Goal: Task Accomplishment & Management: Manage account settings

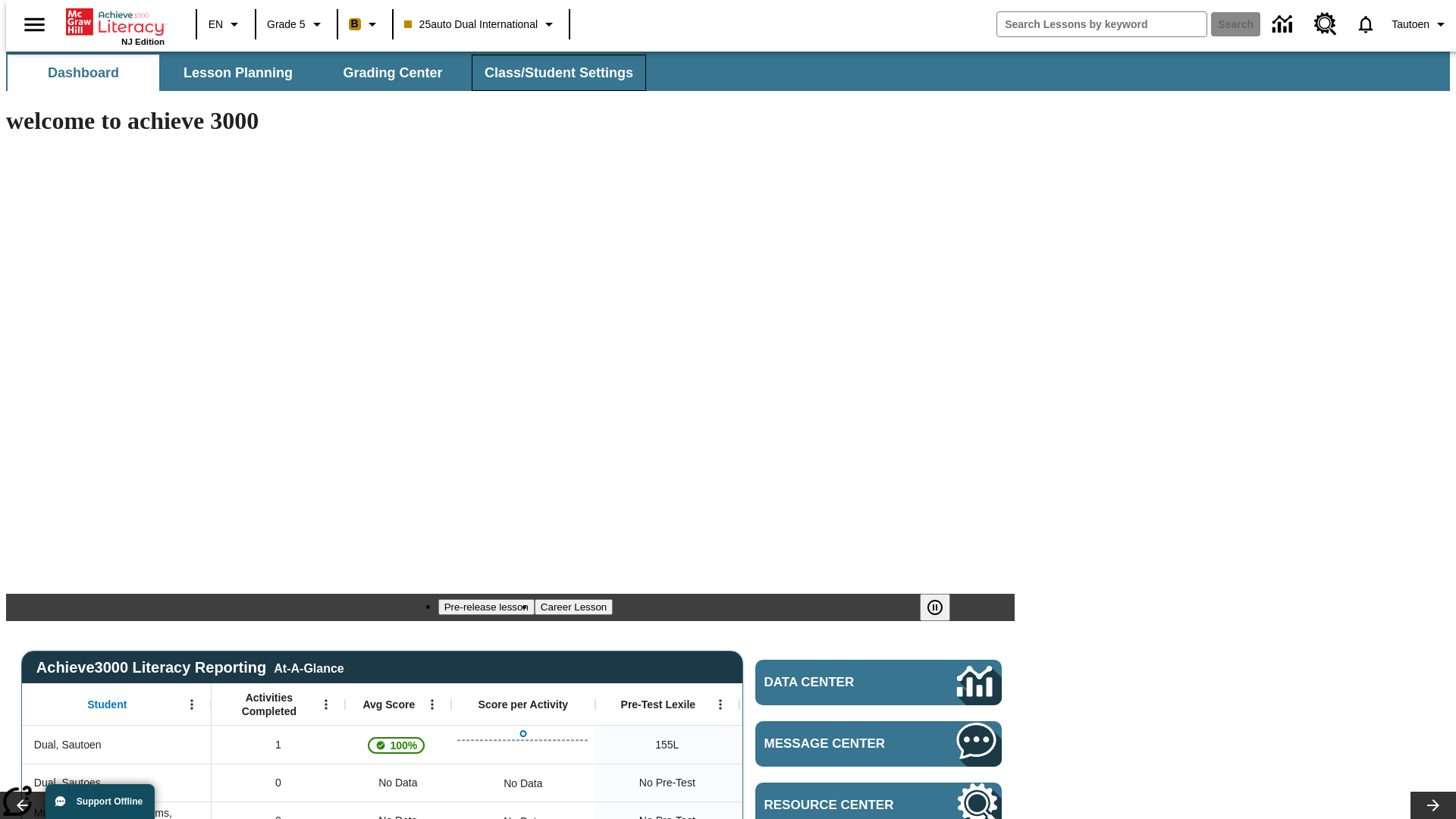
click at [550, 73] on span "Class/Student Settings" at bounding box center [559, 73] width 149 height 17
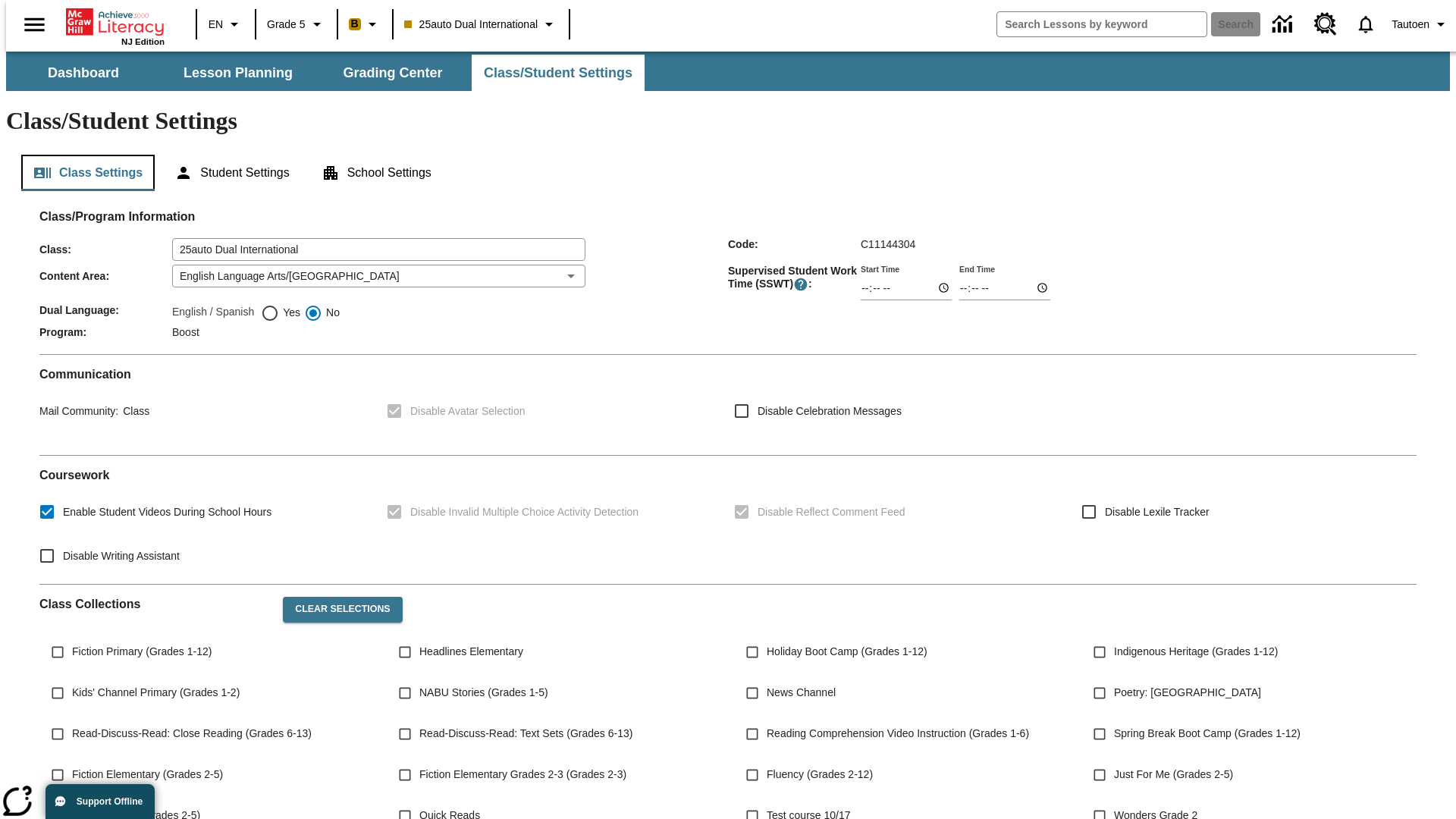
click at [82, 155] on button "Class Settings" at bounding box center [88, 173] width 134 height 37
click at [280, 305] on span "Yes" at bounding box center [289, 313] width 22 height 16
click at [279, 304] on input "Yes" at bounding box center [270, 313] width 18 height 18
radio input "true"
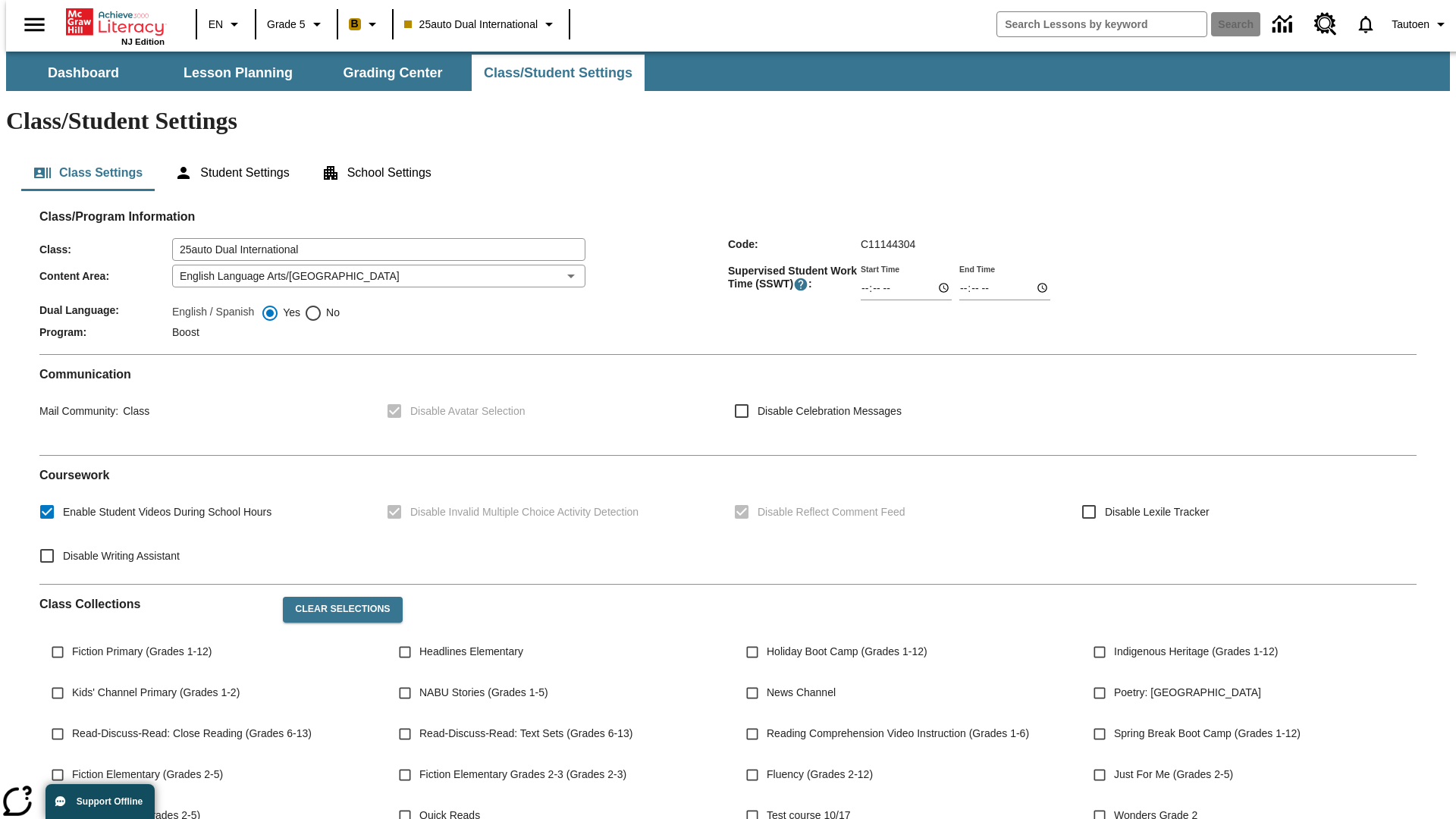
scroll to position [222, 0]
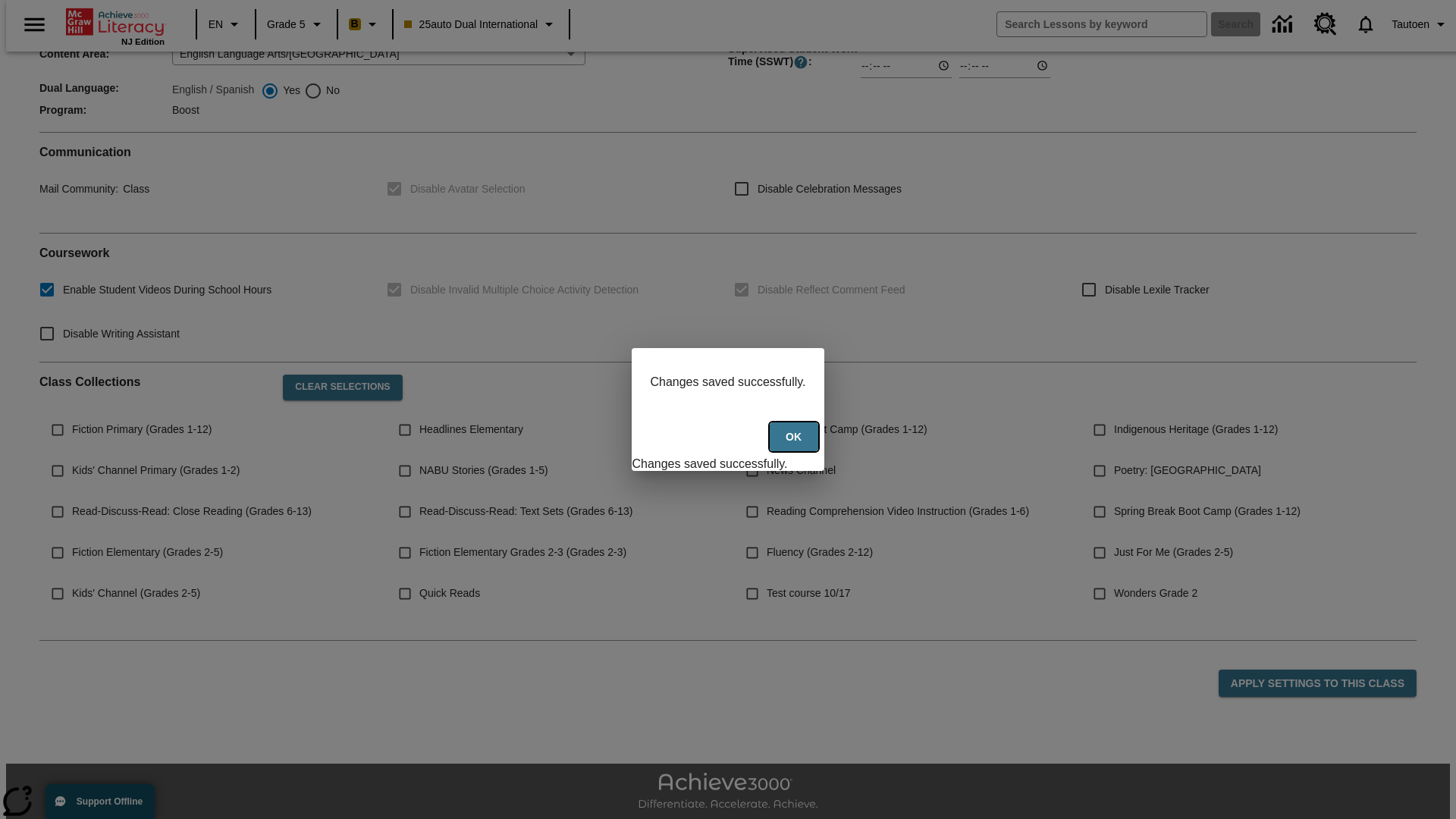
click at [796, 445] on button "Ok" at bounding box center [794, 436] width 48 height 30
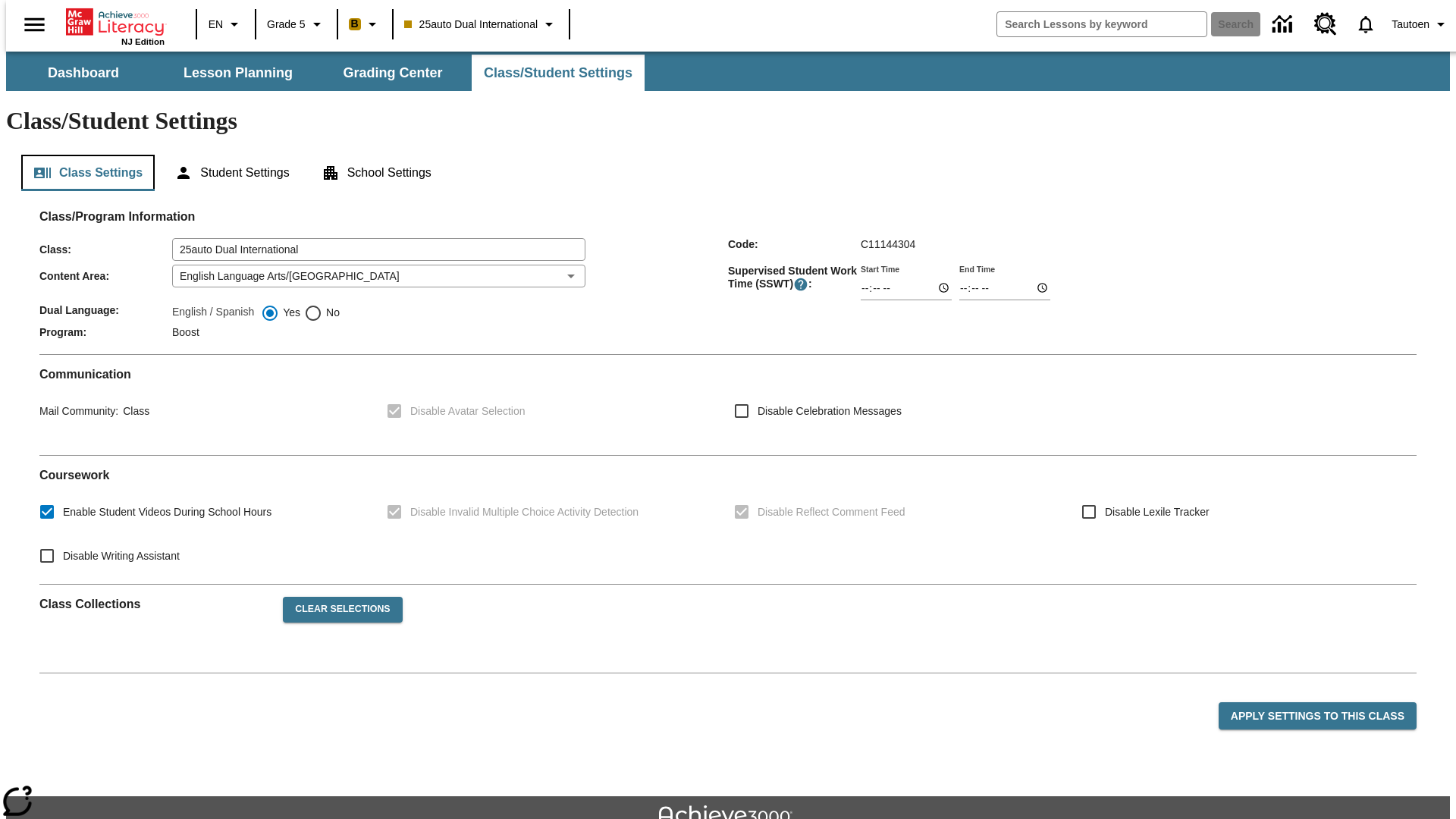
click at [82, 155] on button "Class Settings" at bounding box center [88, 173] width 134 height 37
click at [228, 155] on button "Student Settings" at bounding box center [231, 173] width 139 height 37
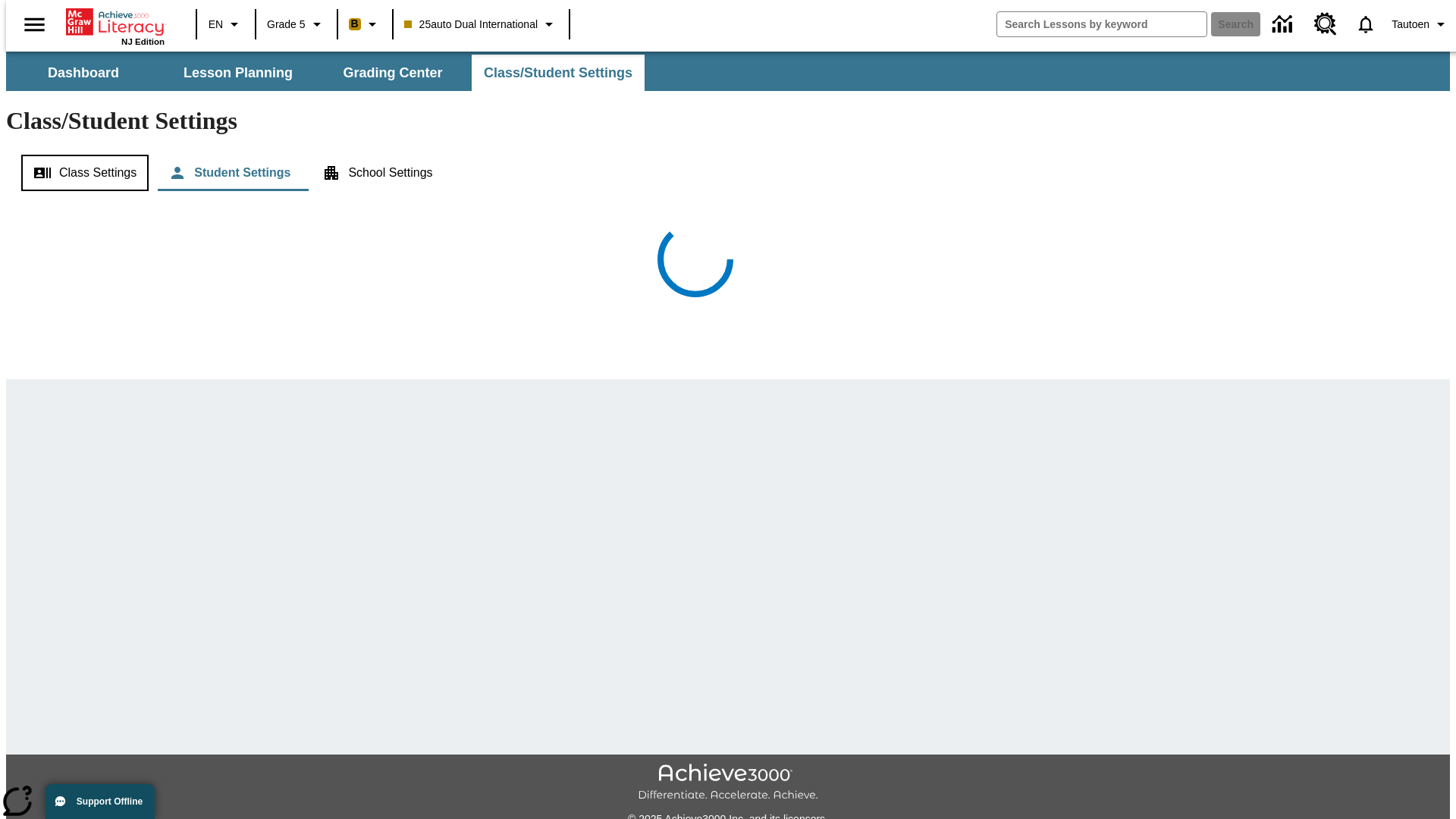
click at [80, 155] on button "Class Settings" at bounding box center [85, 173] width 127 height 37
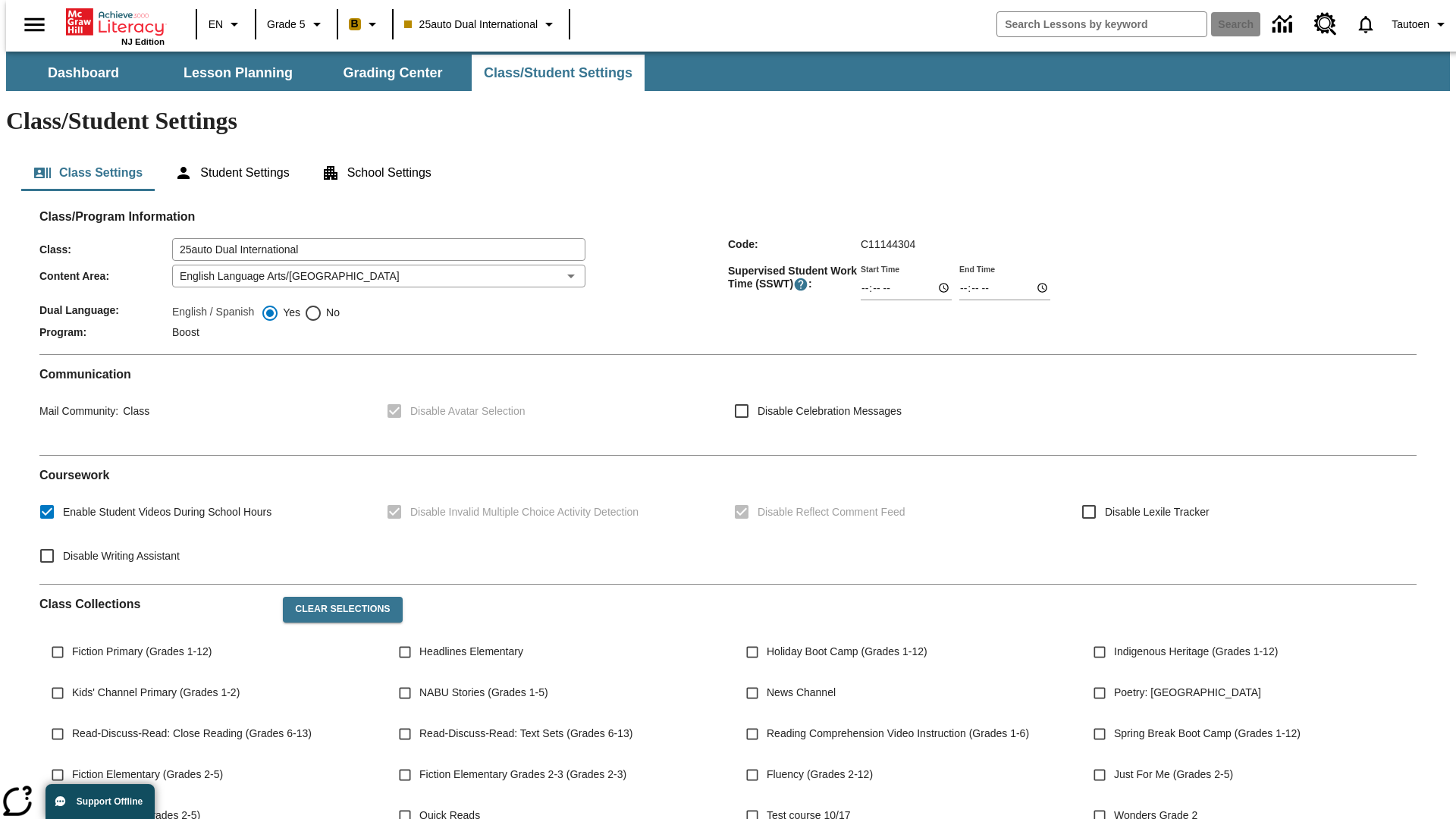
click at [323, 305] on span "No" at bounding box center [331, 313] width 17 height 16
click at [323, 304] on input "No" at bounding box center [313, 313] width 18 height 18
radio input "true"
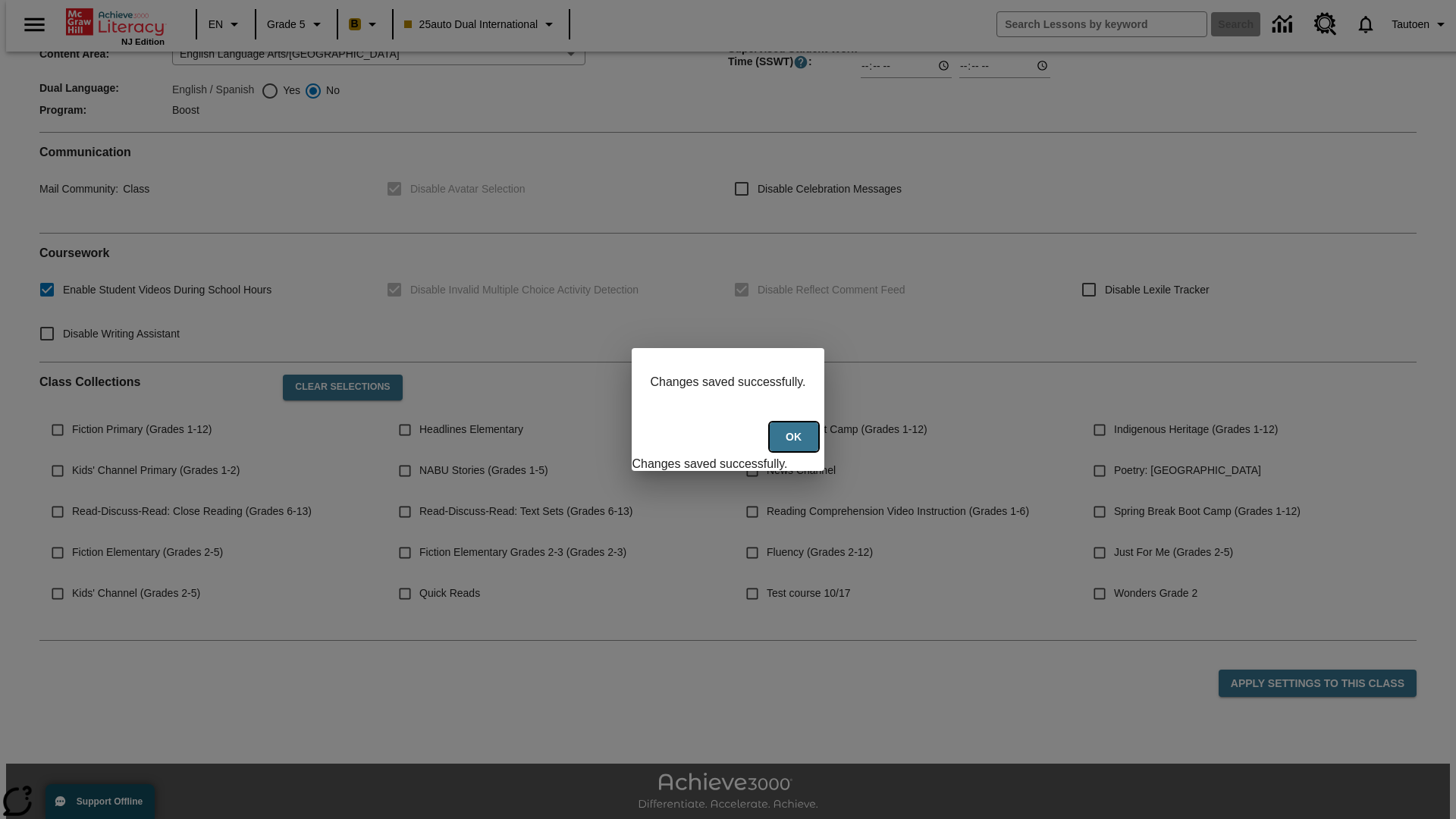
click at [796, 445] on button "Ok" at bounding box center [794, 436] width 48 height 30
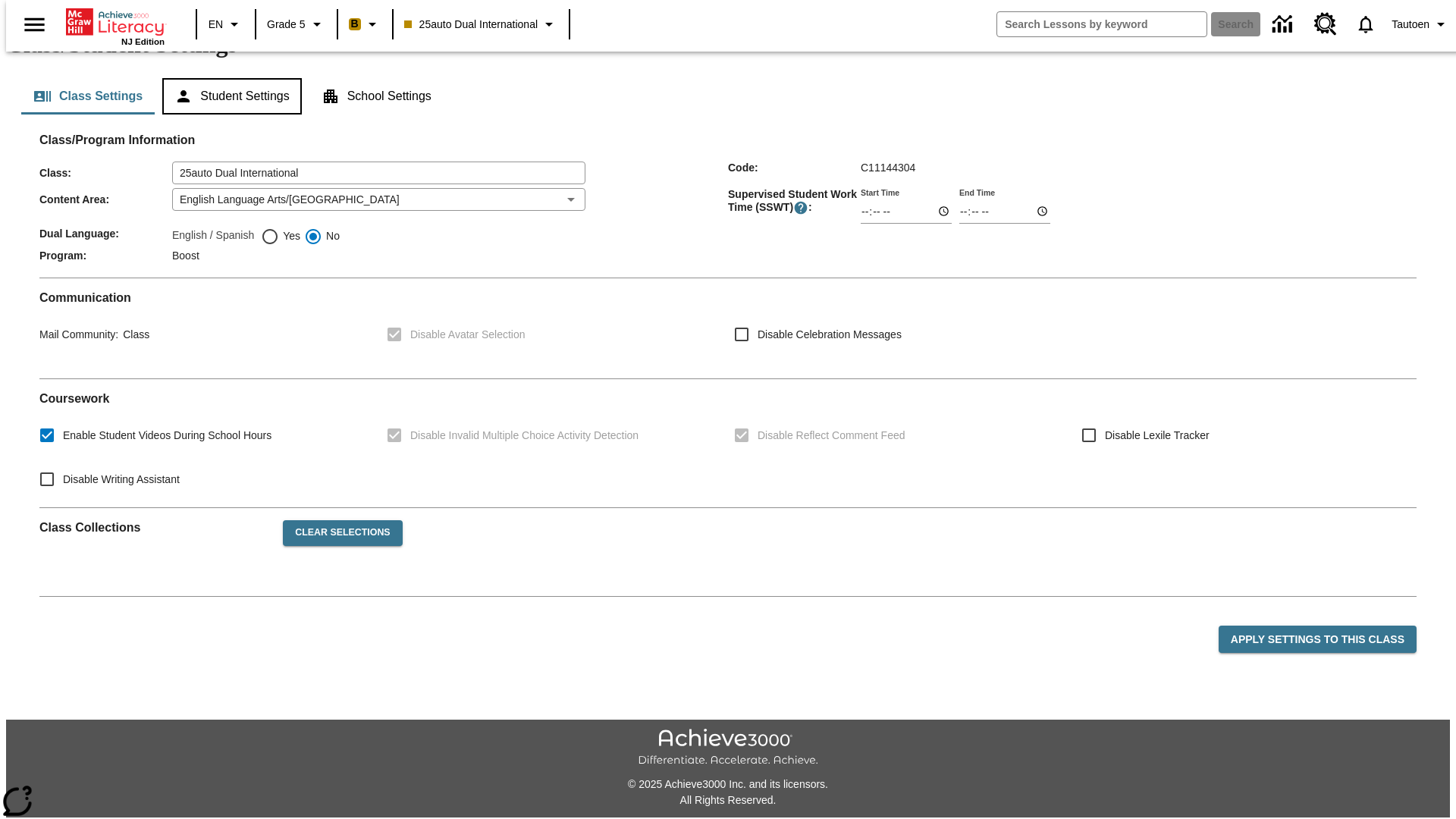
click at [228, 115] on button "Student Settings" at bounding box center [231, 96] width 139 height 37
